Goal: Task Accomplishment & Management: Use online tool/utility

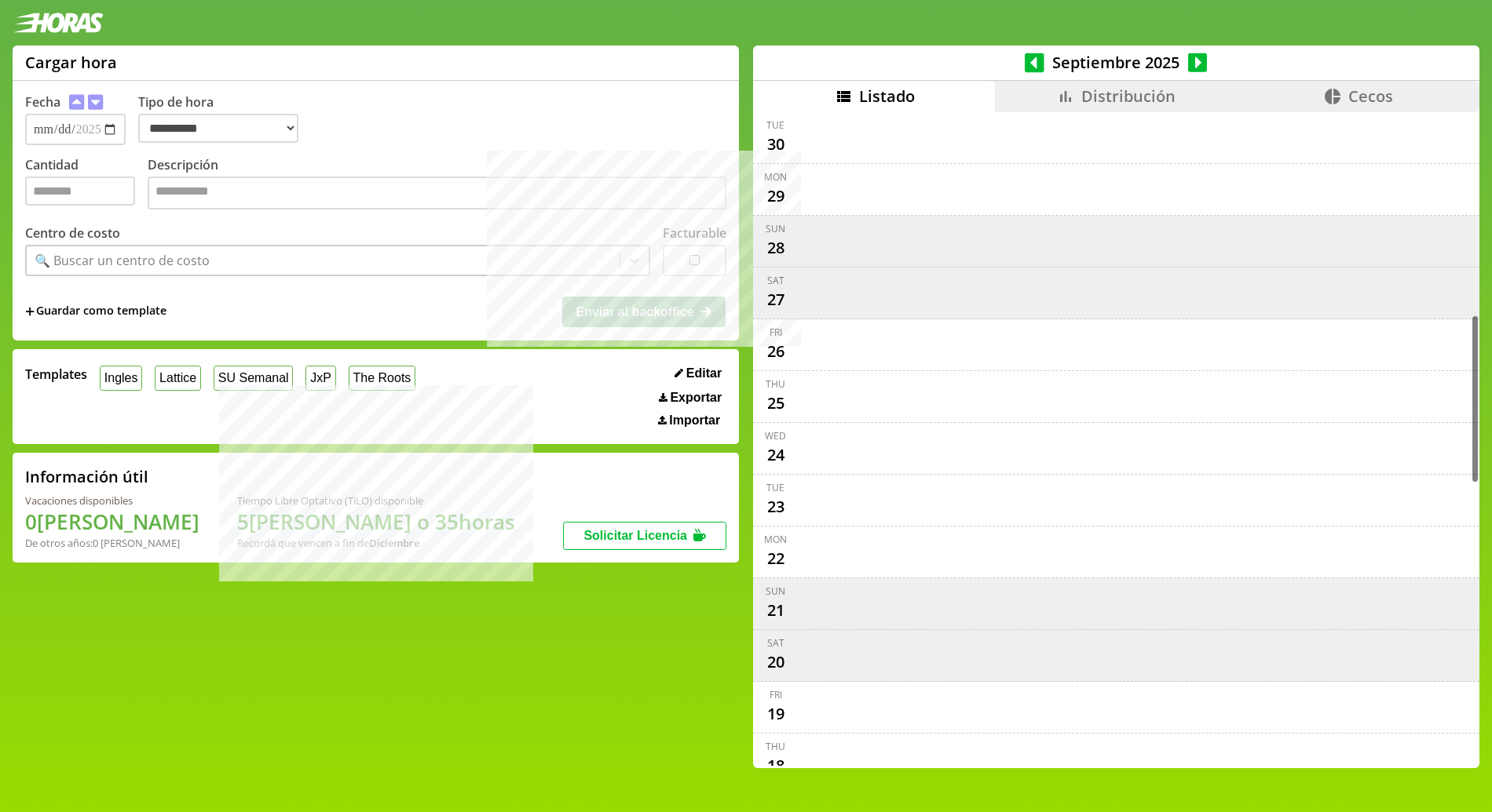
select select "**********"
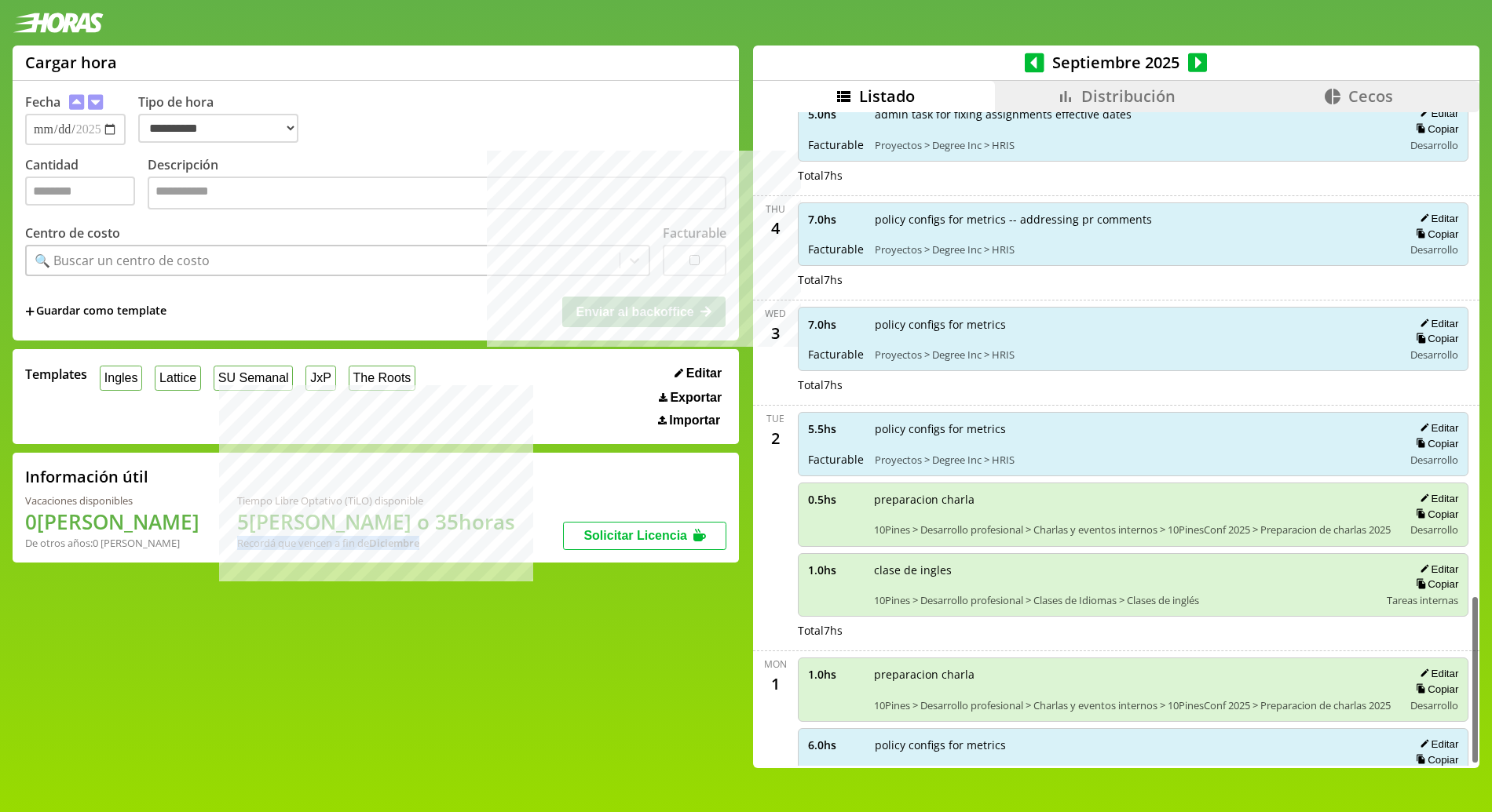
scroll to position [1875, 0]
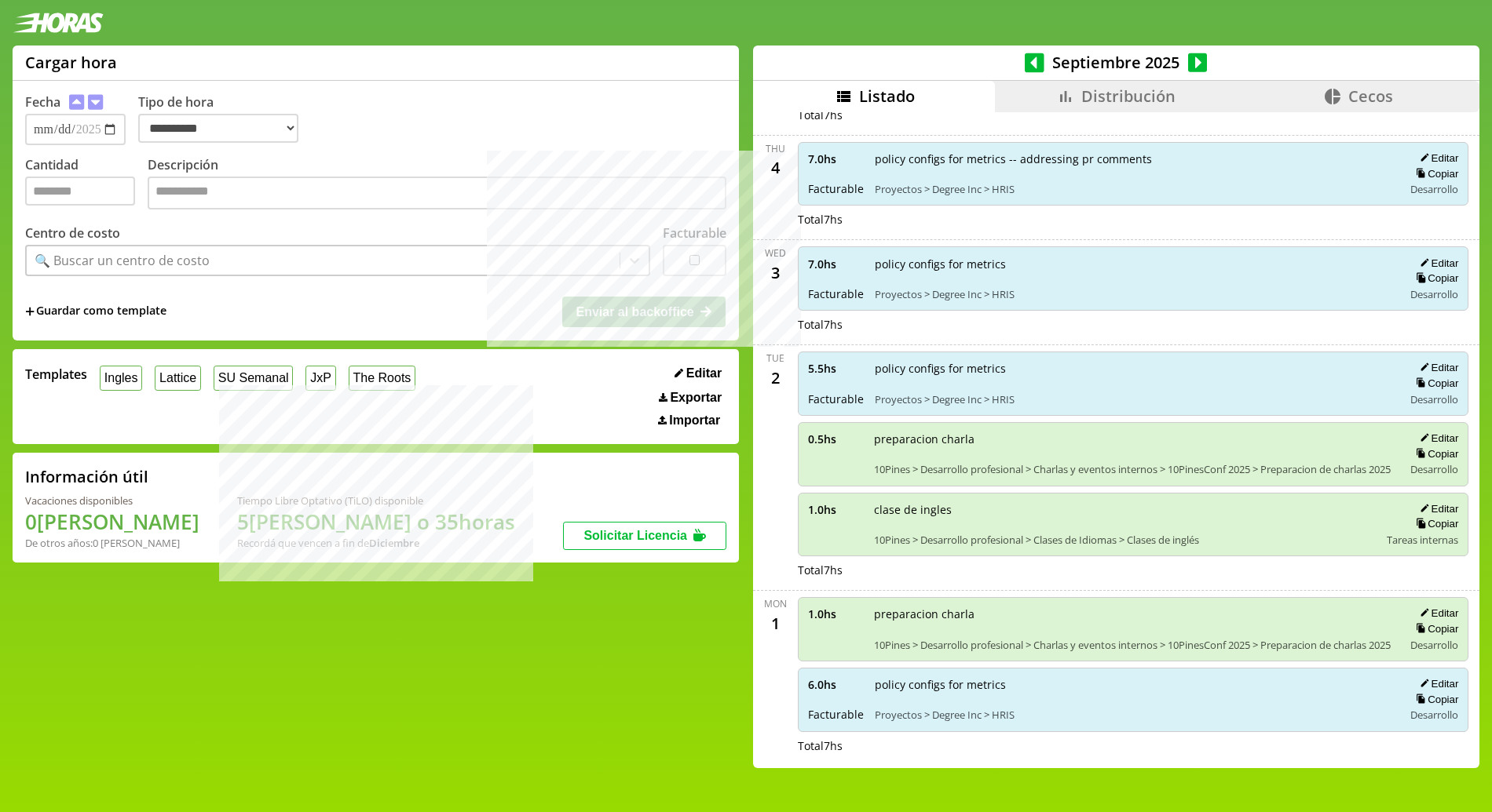
click at [1180, 104] on li "Distribución" at bounding box center [1115, 96] width 242 height 32
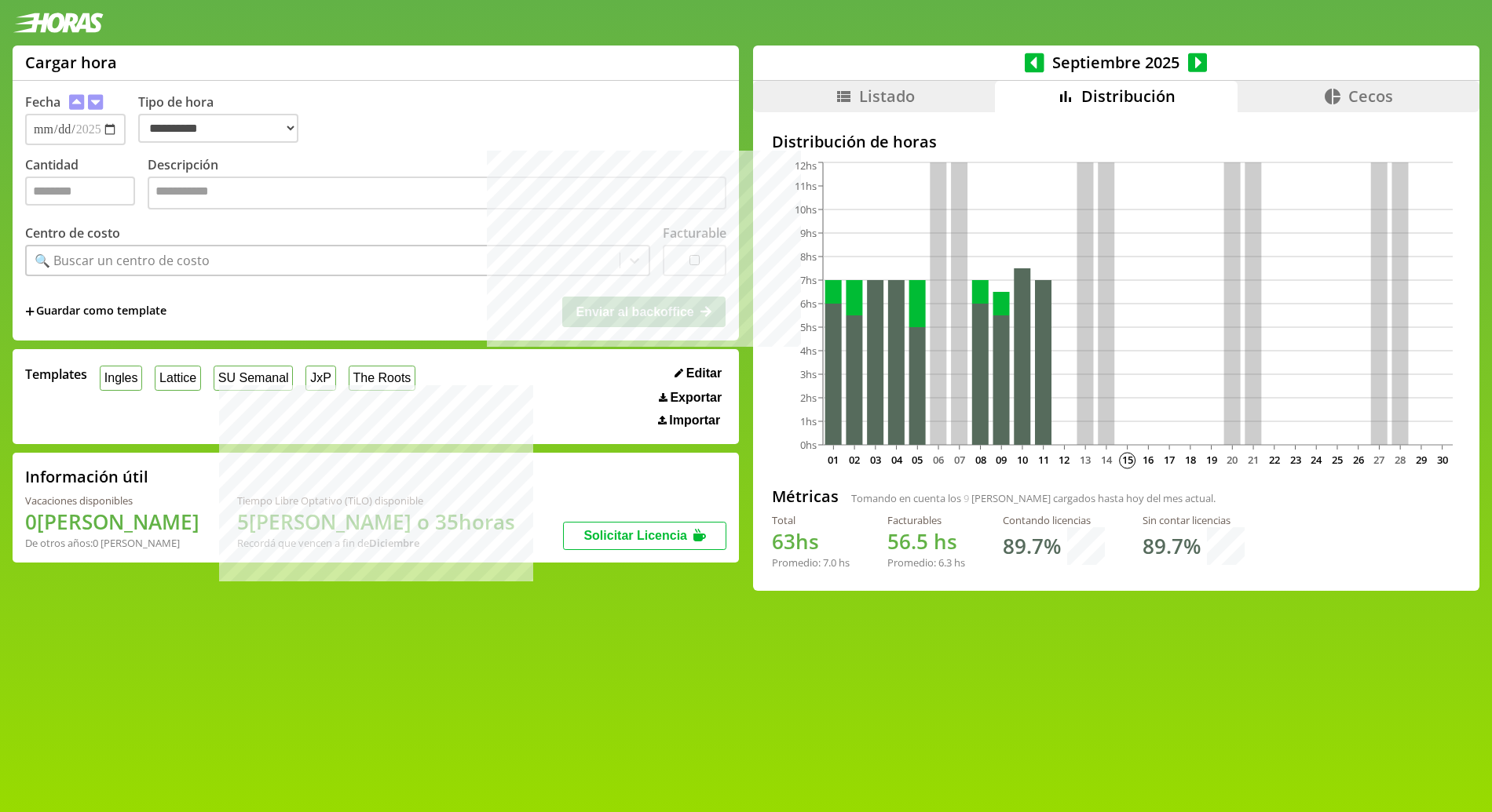
click at [971, 89] on li "Listado" at bounding box center [874, 96] width 242 height 32
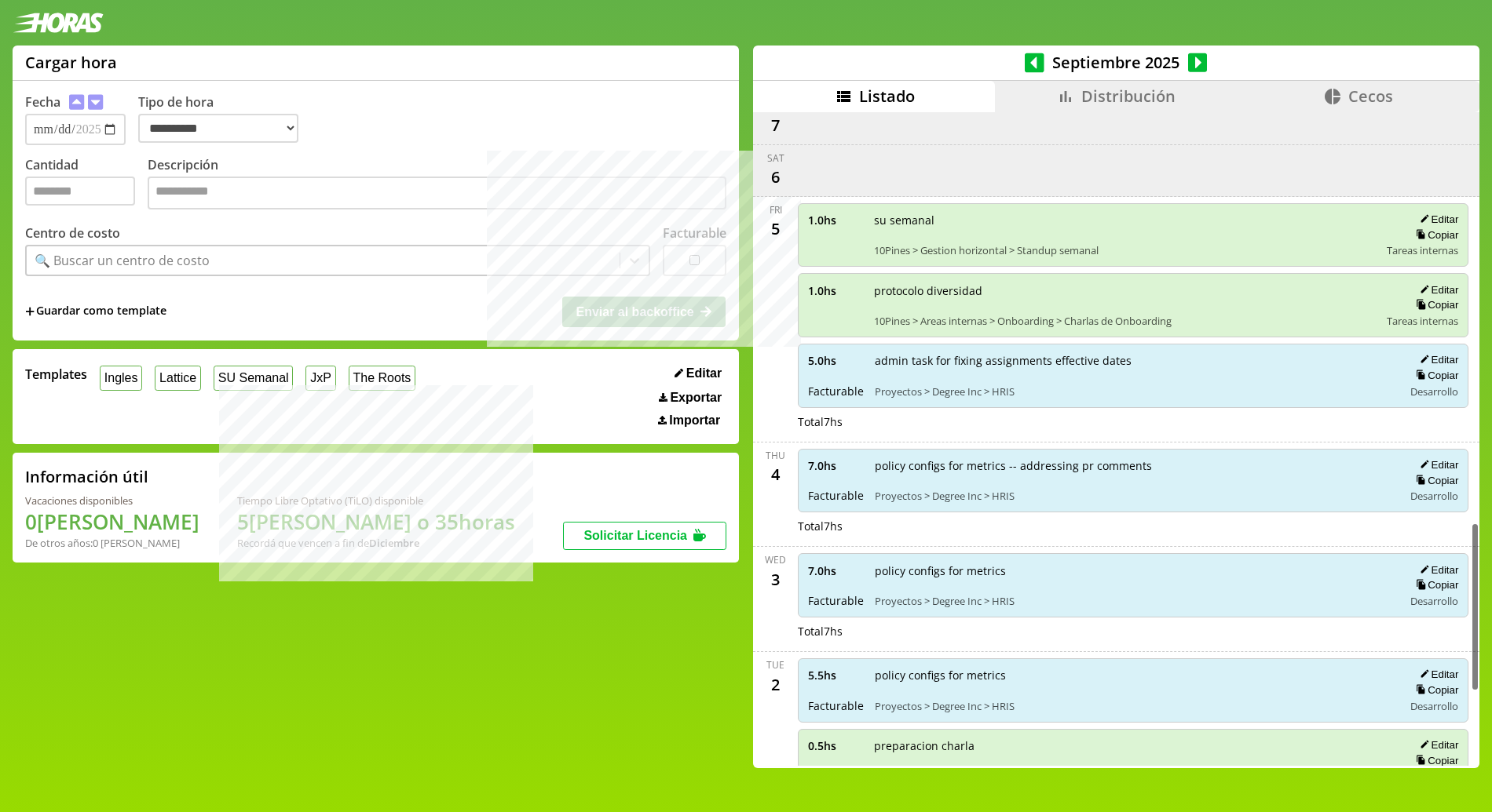
scroll to position [1561, 0]
click at [907, 390] on span "Proyectos > Degree Inc > HRIS" at bounding box center [1134, 394] width 518 height 14
drag, startPoint x: 907, startPoint y: 390, endPoint x: 1003, endPoint y: 394, distance: 96.1
click at [1003, 394] on span "Proyectos > Degree Inc > HRIS" at bounding box center [1134, 394] width 518 height 14
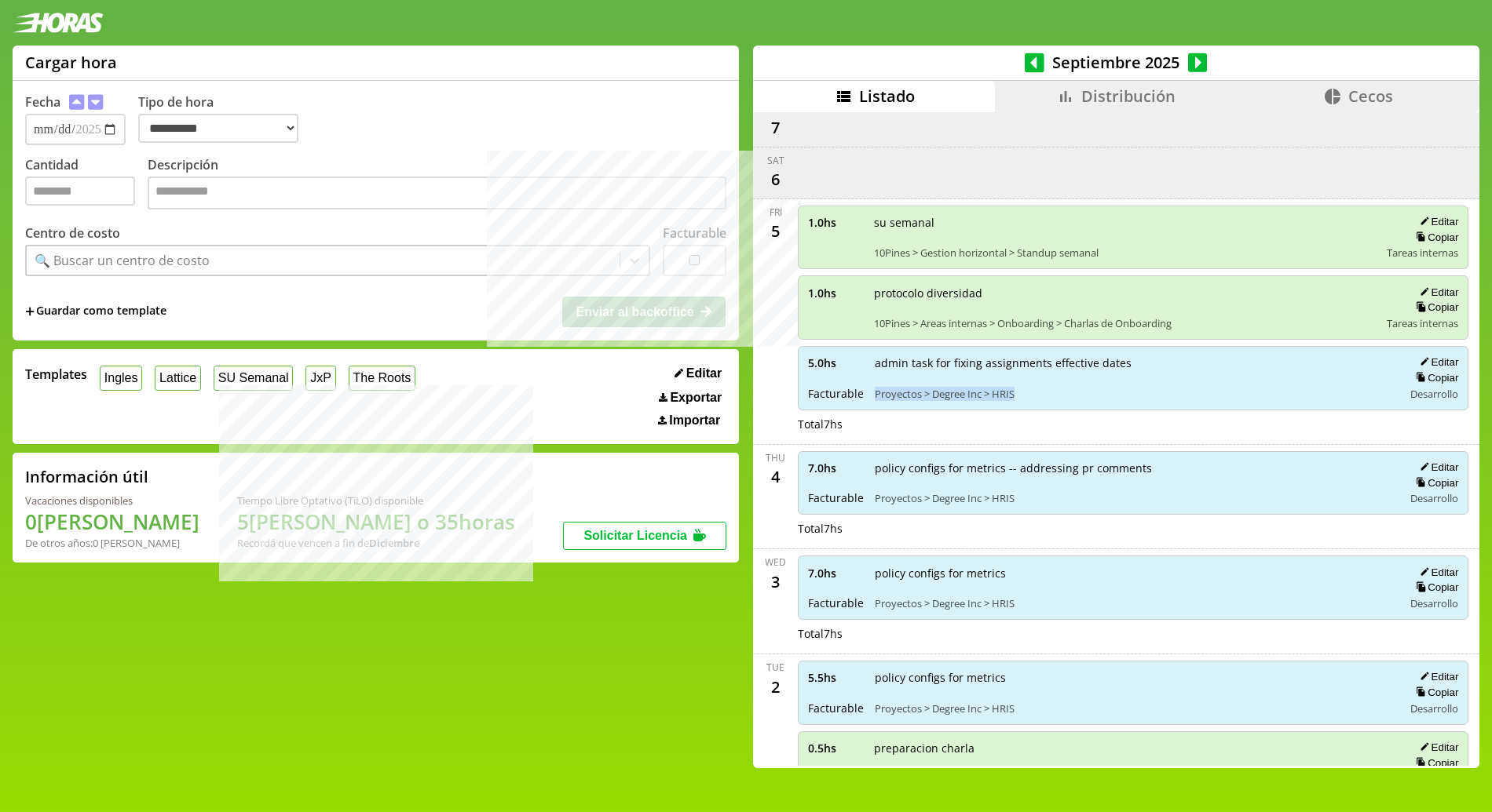
drag, startPoint x: 1003, startPoint y: 394, endPoint x: 896, endPoint y: 400, distance: 107.2
click at [897, 399] on span "Proyectos > Degree Inc > HRIS" at bounding box center [1134, 394] width 518 height 14
click at [896, 400] on span "Proyectos > Degree Inc > HRIS" at bounding box center [1134, 394] width 518 height 14
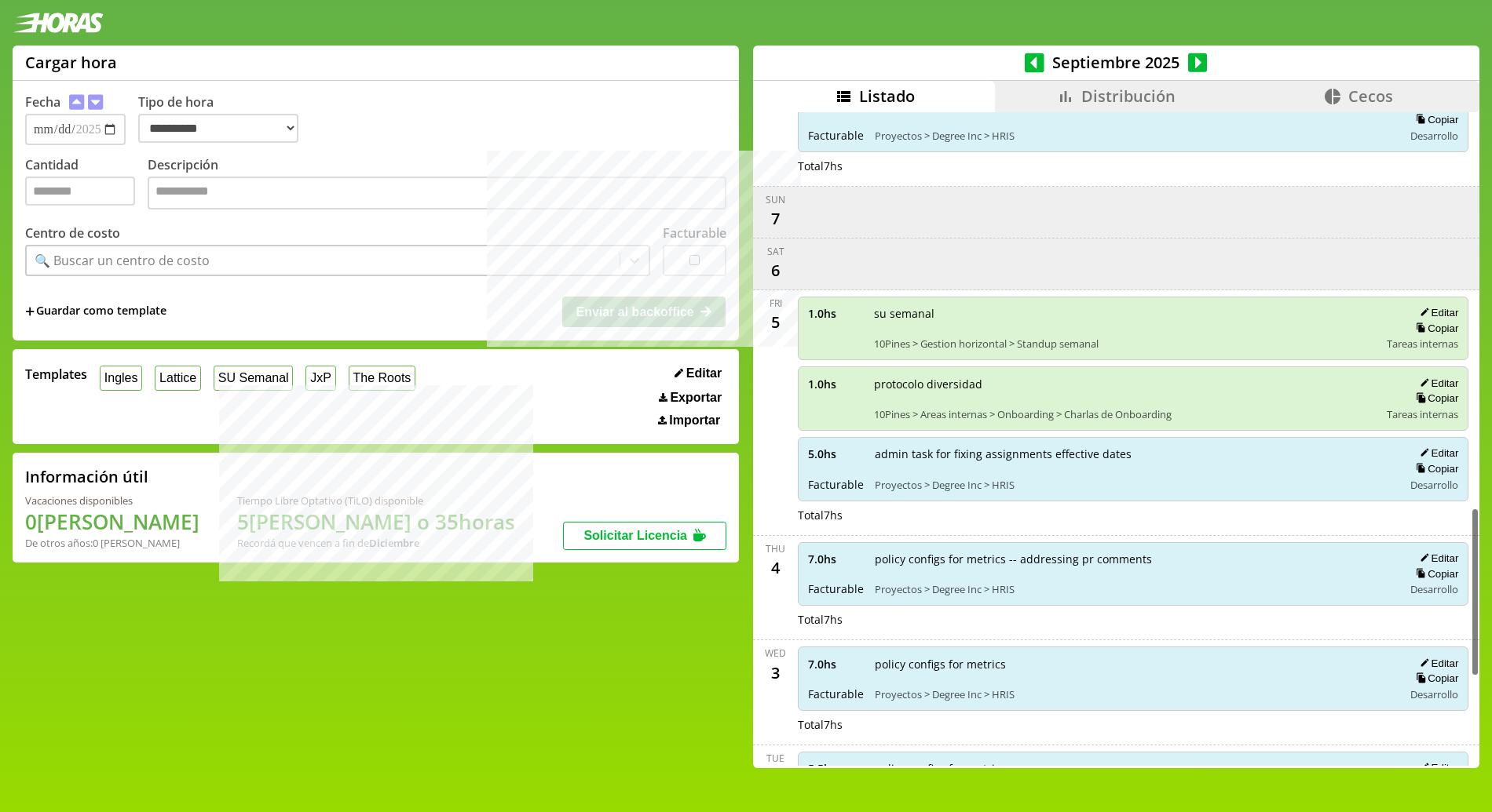
scroll to position [1054, 0]
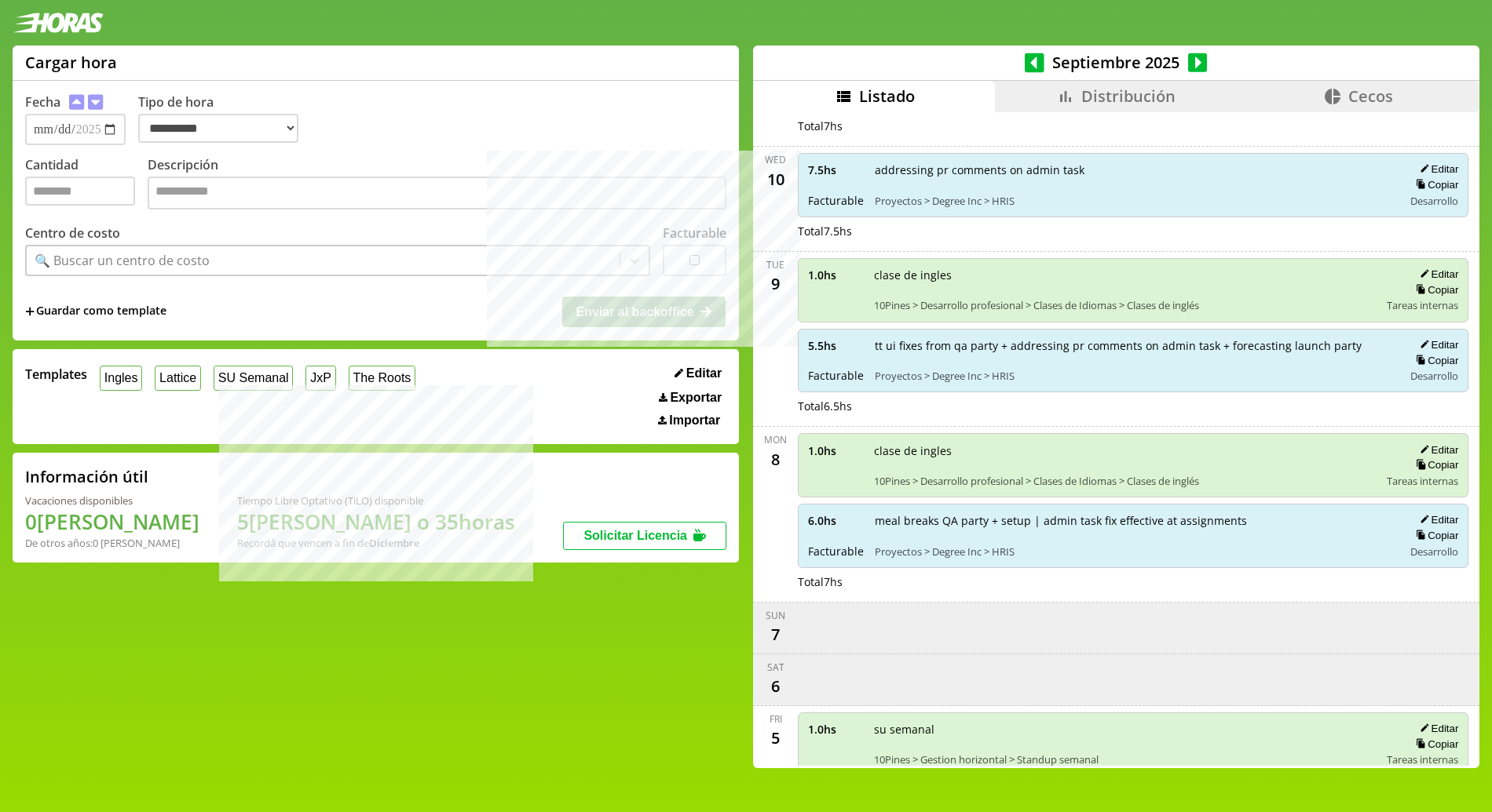
click at [1029, 529] on div "meal breaks QA party + setup | admin task fix effective at assignments Proyecto…" at bounding box center [1134, 535] width 518 height 45
click at [1040, 525] on span "meal breaks QA party + setup | admin task fix effective at assignments" at bounding box center [1134, 520] width 518 height 15
drag, startPoint x: 1040, startPoint y: 525, endPoint x: 1216, endPoint y: 523, distance: 176.0
click at [1216, 523] on span "meal breaks QA party + setup | admin task fix effective at assignments" at bounding box center [1134, 520] width 518 height 15
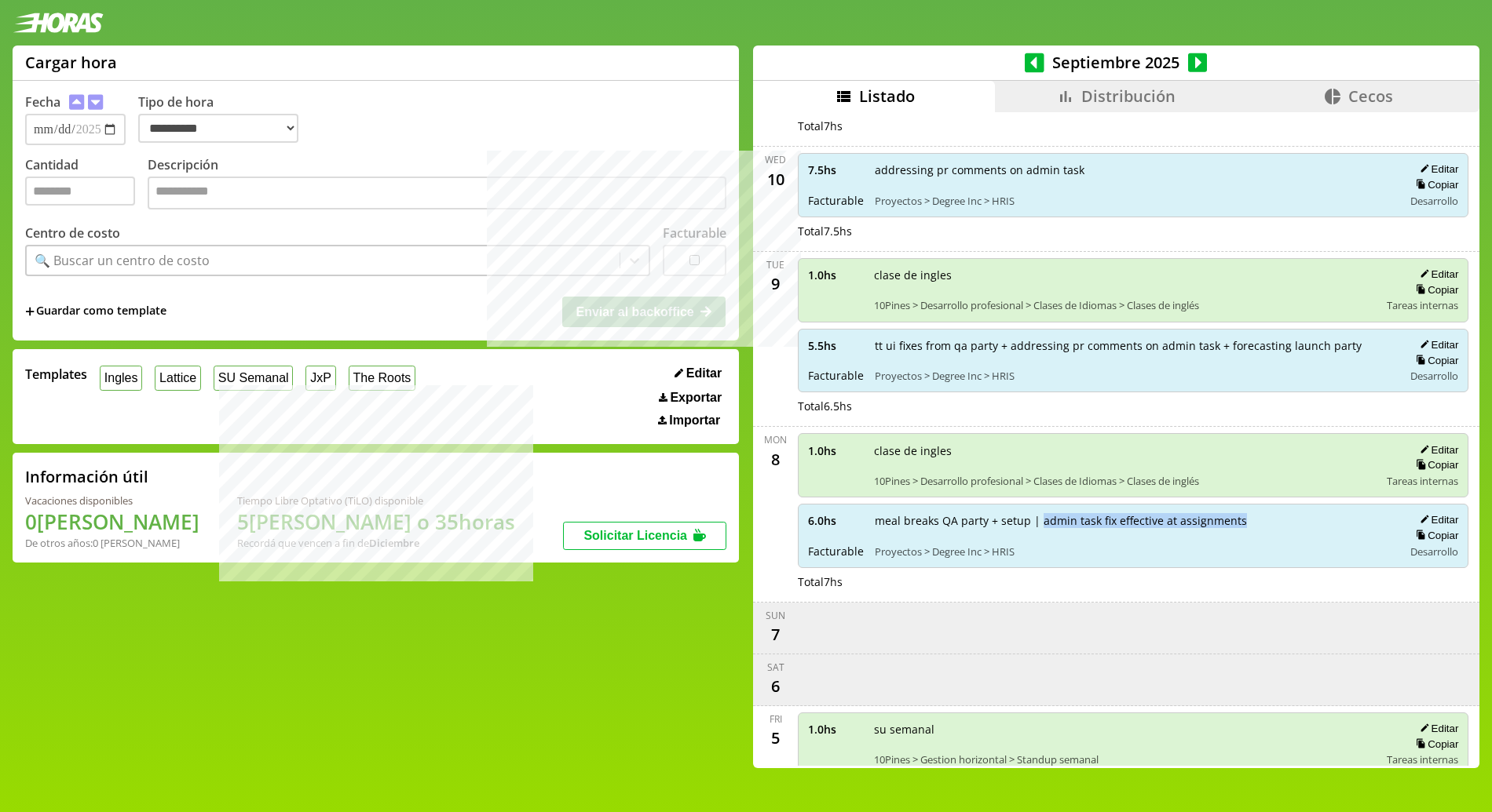
click at [1216, 523] on span "meal breaks QA party + setup | admin task fix effective at assignments" at bounding box center [1134, 520] width 518 height 15
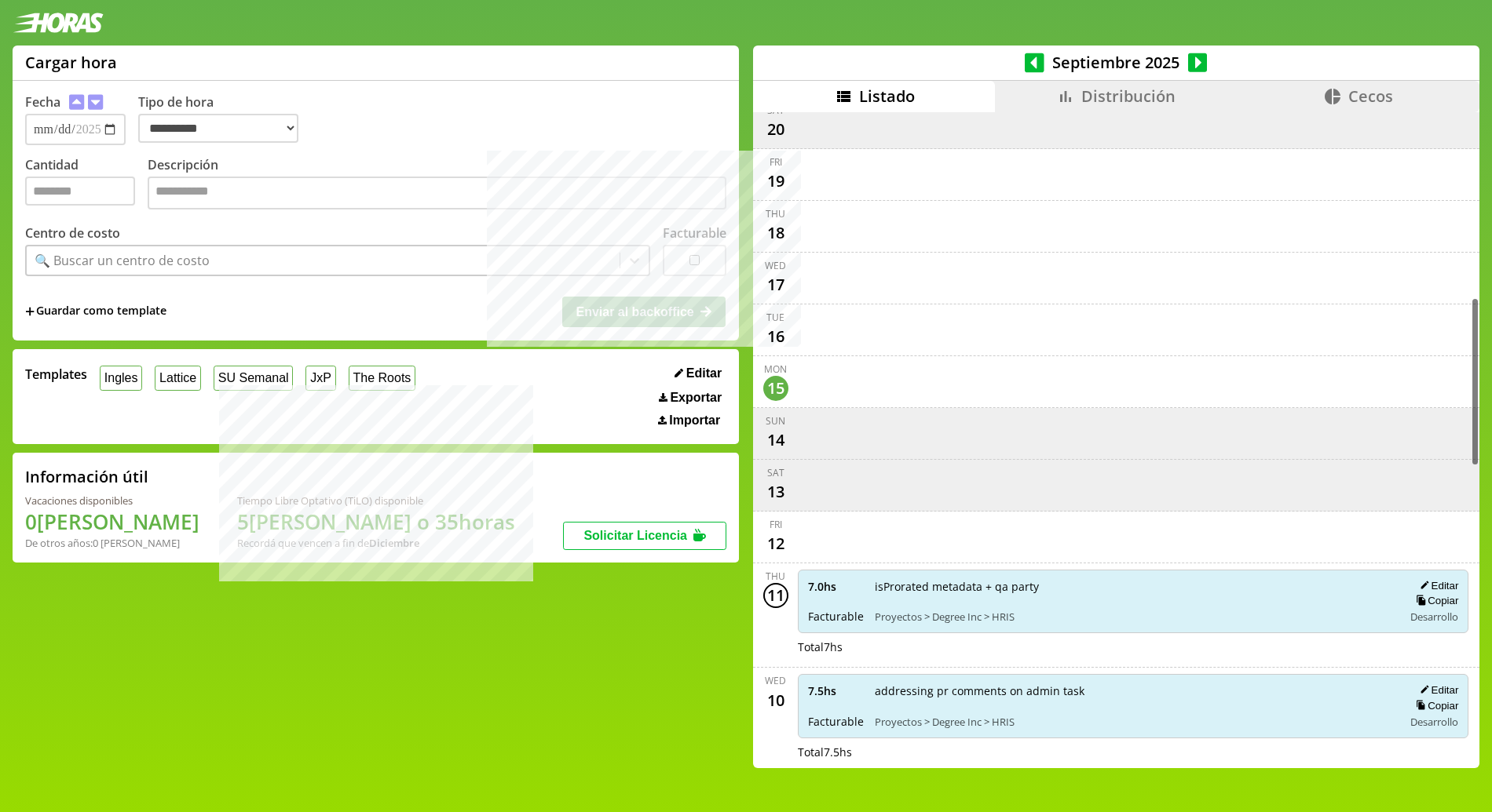
scroll to position [466, 0]
